Goal: Check status: Check status

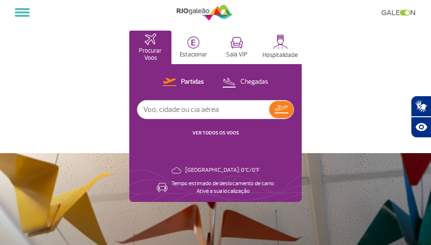
select select
click at [146, 134] on div "Partidas Chegadas VER TODOS OS VOOS" at bounding box center [215, 111] width 157 height 71
click at [192, 108] on input "text" at bounding box center [203, 110] width 132 height 18
type input "tap74"
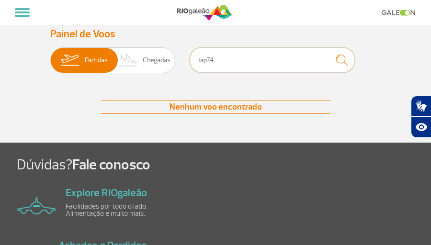
click at [207, 60] on input "tap74" at bounding box center [272, 59] width 165 height 25
click at [235, 57] on input "tap074" at bounding box center [272, 59] width 165 height 25
click at [162, 56] on span "Chegadas" at bounding box center [157, 60] width 28 height 25
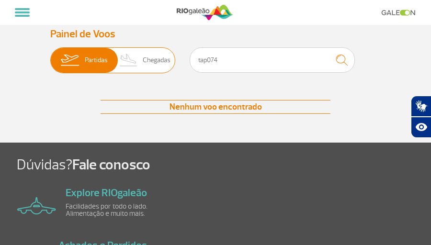
click at [50, 56] on input "Partidas Chegadas" at bounding box center [50, 56] width 0 height 0
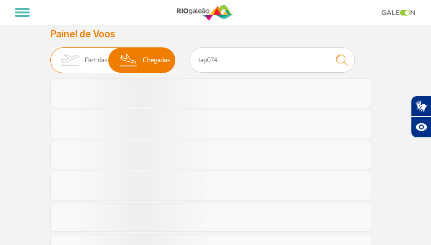
click at [81, 58] on img at bounding box center [70, 60] width 30 height 25
click at [50, 56] on input "Partidas Chegadas" at bounding box center [50, 56] width 0 height 0
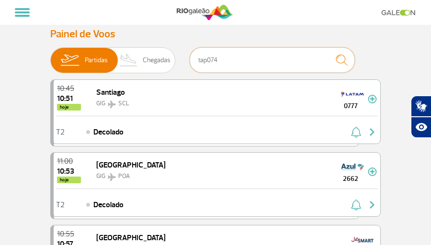
click at [213, 61] on input "tap074" at bounding box center [272, 59] width 165 height 25
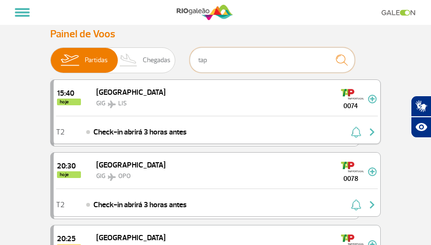
click at [197, 102] on div "15:40 hoje [GEOGRAPHIC_DATA] GIG LIS 0074" at bounding box center [217, 98] width 326 height 36
type input "Tap"
click at [372, 96] on img at bounding box center [372, 99] width 9 height 9
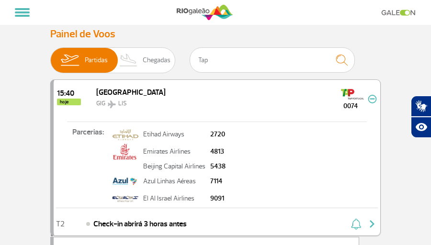
click at [115, 94] on span "[GEOGRAPHIC_DATA]" at bounding box center [130, 93] width 69 height 10
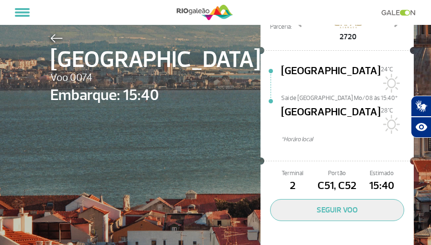
scroll to position [77, 0]
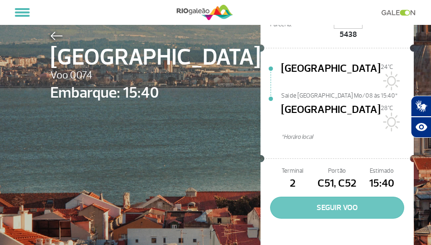
click at [297, 197] on button "SEGUIR VOO" at bounding box center [337, 208] width 134 height 22
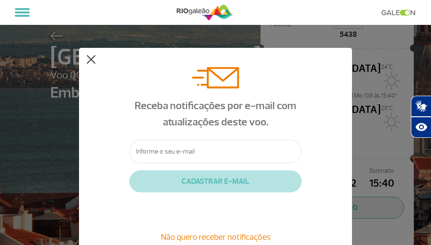
click at [89, 61] on button at bounding box center [91, 60] width 10 height 10
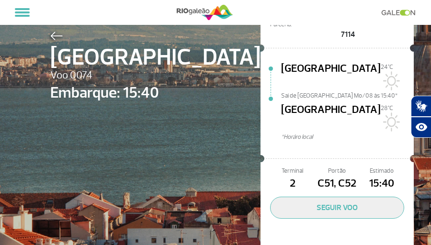
scroll to position [3, 0]
